Goal: Navigation & Orientation: Find specific page/section

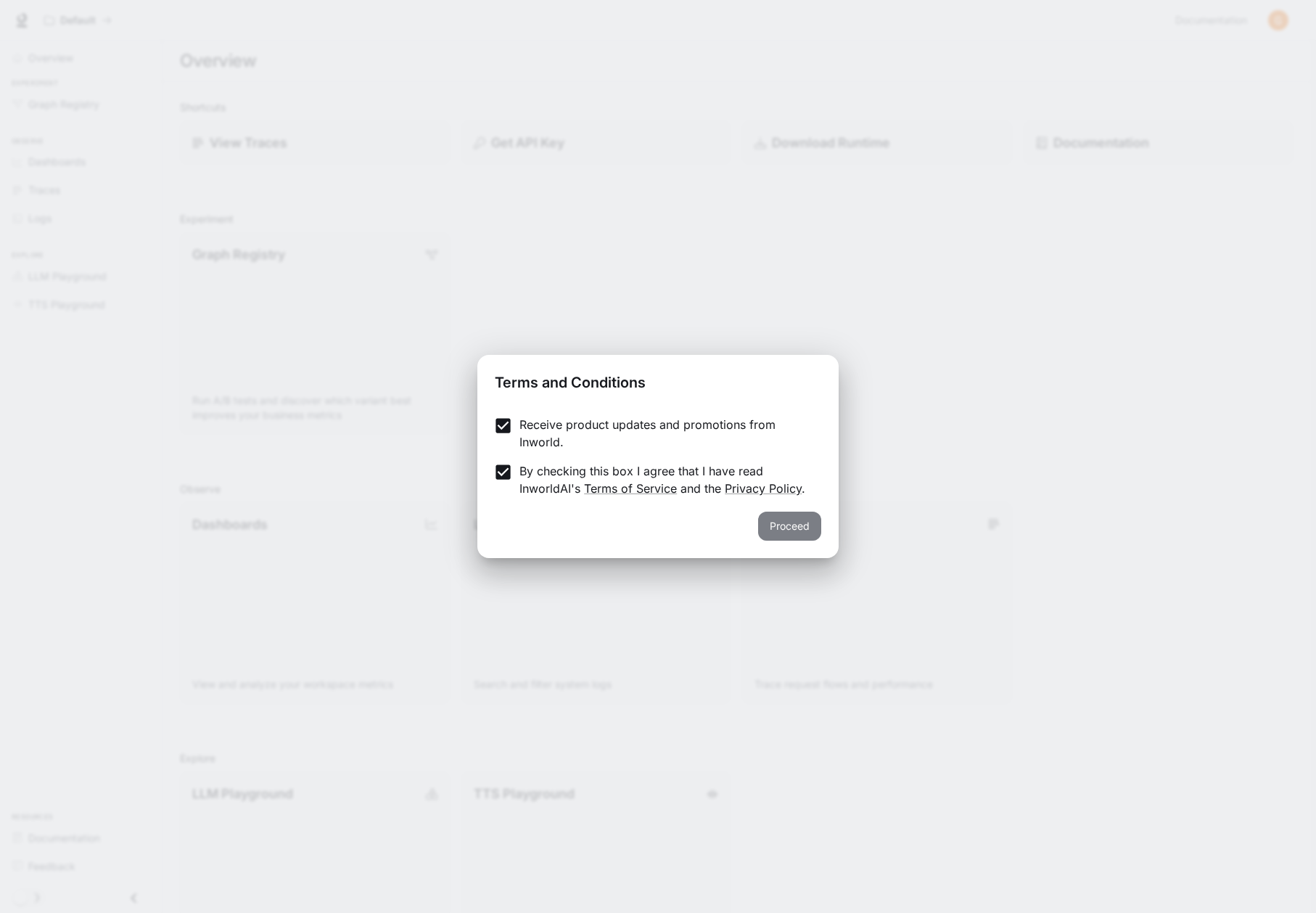
click at [793, 523] on button "Proceed" at bounding box center [790, 526] width 63 height 29
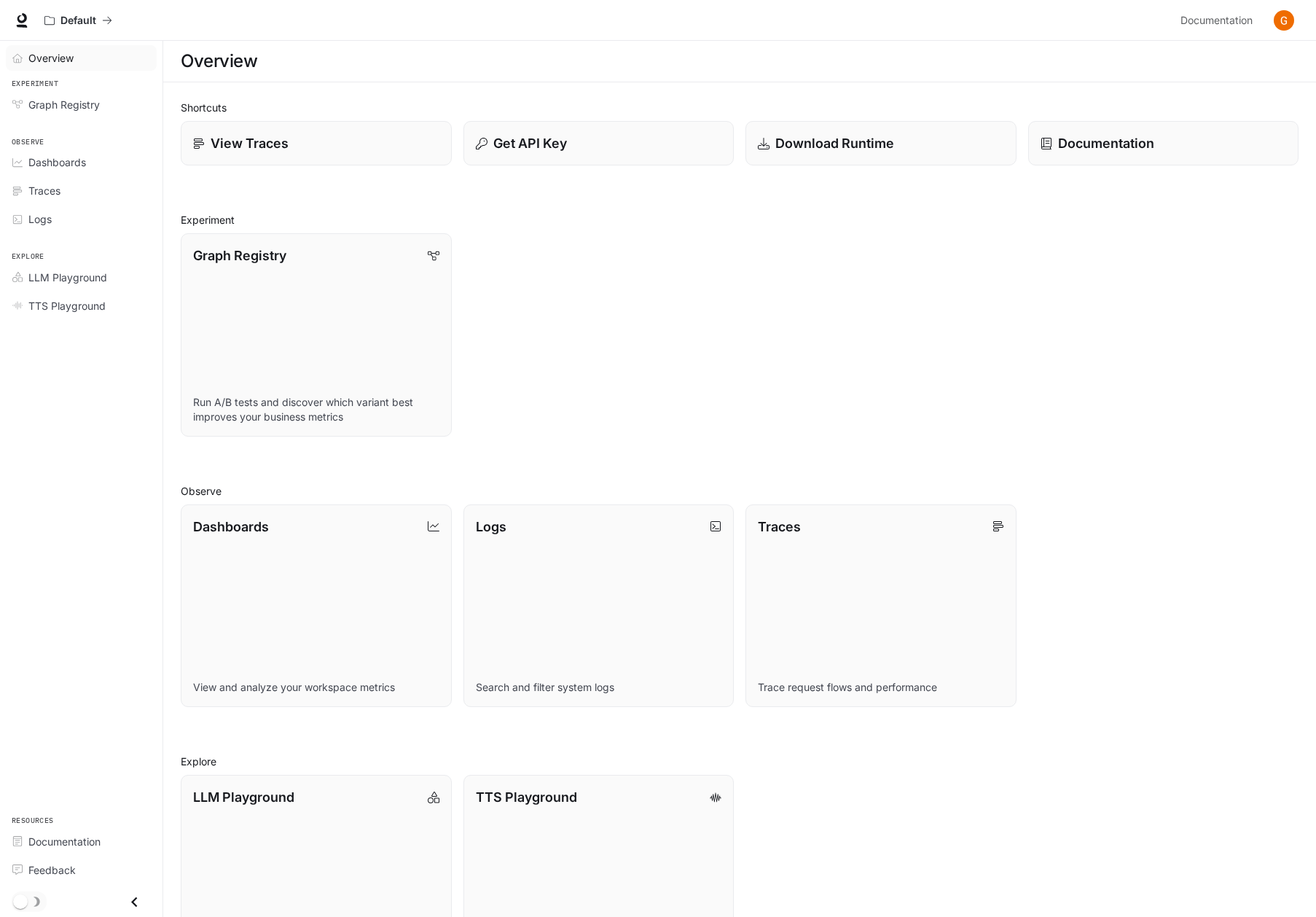
click at [58, 58] on span "Overview" at bounding box center [50, 58] width 45 height 15
click at [36, 56] on span "Overview" at bounding box center [51, 58] width 47 height 15
click at [79, 159] on span "Dashboards" at bounding box center [57, 162] width 58 height 15
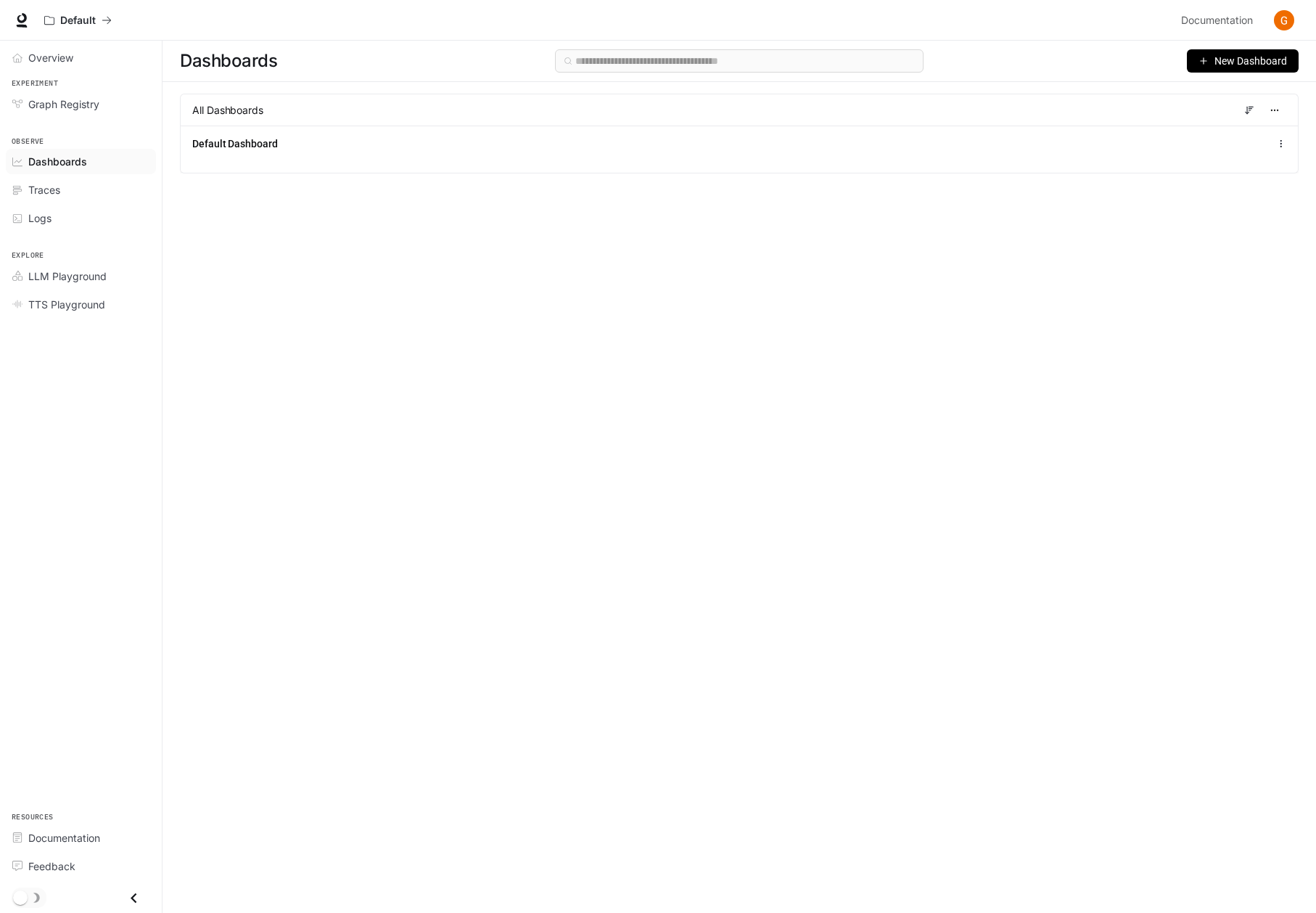
click at [227, 112] on span "All Dashboards" at bounding box center [228, 110] width 71 height 14
click at [61, 56] on span "Overview" at bounding box center [50, 57] width 45 height 15
